Goal: Task Accomplishment & Management: Use online tool/utility

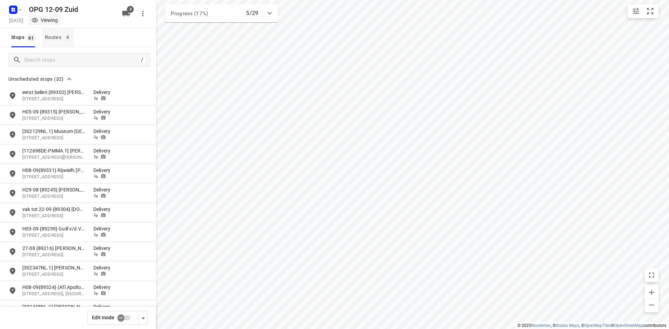
click at [53, 37] on div "Routes 4" at bounding box center [59, 37] width 29 height 9
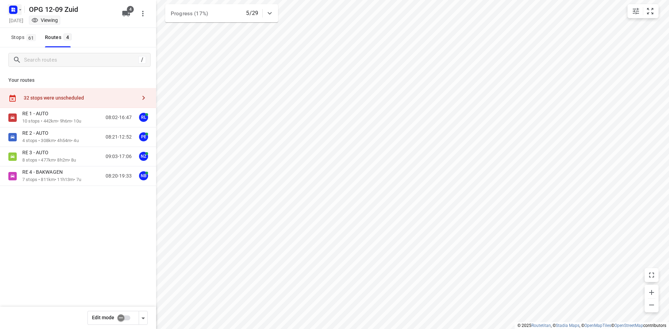
click at [19, 11] on icon "button" at bounding box center [20, 10] width 6 height 6
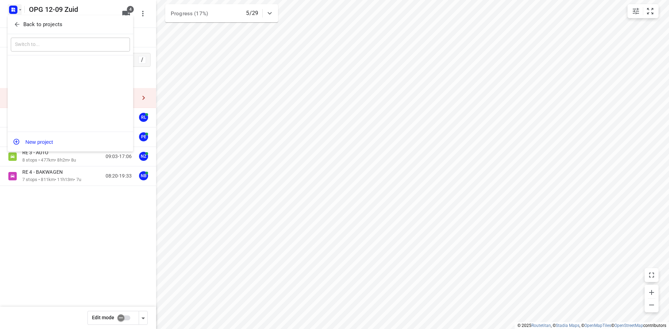
click at [18, 20] on button "Back to projects" at bounding box center [70, 24] width 119 height 11
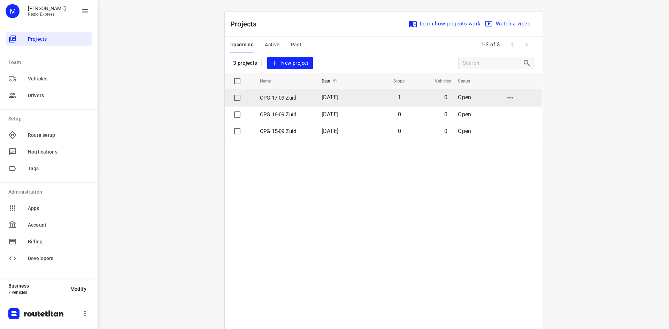
click at [312, 97] on td "OPG 17-09 Zuid" at bounding box center [284, 98] width 63 height 17
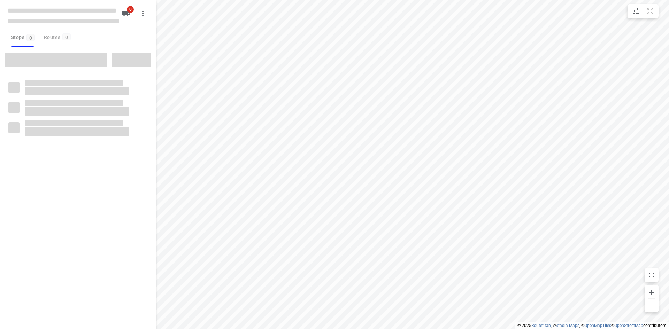
type input "distance"
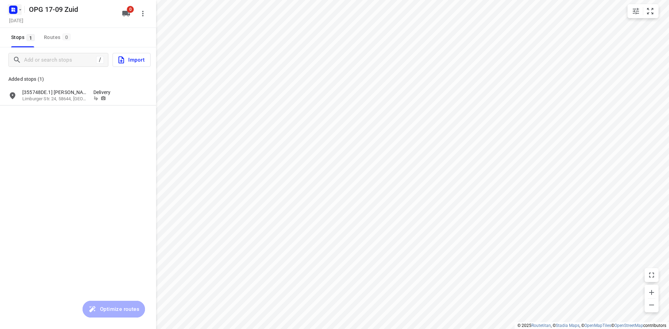
click at [13, 10] on icon "button" at bounding box center [12, 11] width 2 height 2
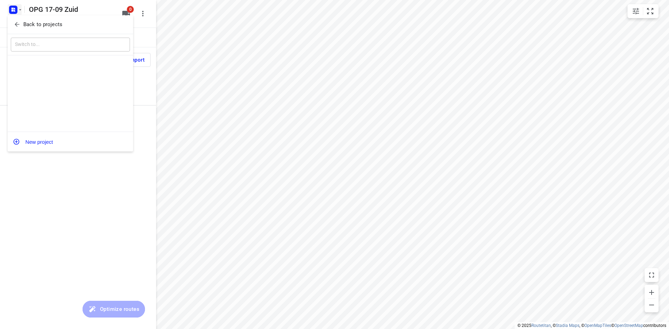
click at [23, 25] on span "Back to projects" at bounding box center [71, 25] width 114 height 8
